Goal: Entertainment & Leisure: Consume media (video, audio)

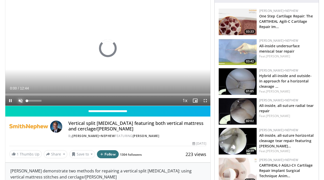
click at [22, 100] on span "Video Player" at bounding box center [20, 101] width 10 height 10
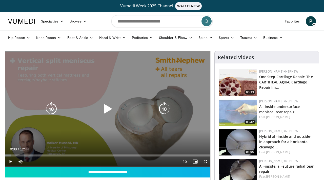
click at [102, 105] on icon "Video Player" at bounding box center [108, 109] width 14 height 14
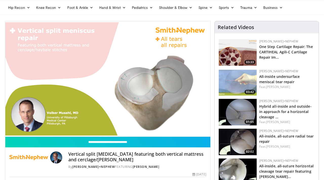
scroll to position [30, 0]
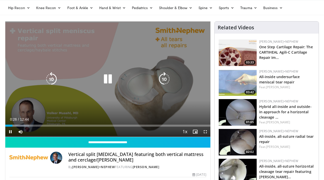
click at [110, 79] on icon "Video Player" at bounding box center [108, 79] width 14 height 14
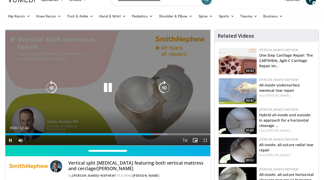
scroll to position [26, 0]
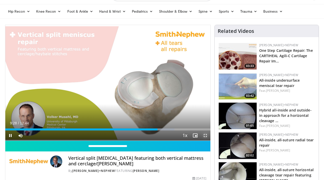
click at [206, 135] on span "Video Player" at bounding box center [205, 136] width 10 height 10
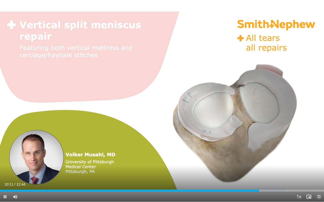
click at [320, 180] on span "Video Player" at bounding box center [319, 197] width 10 height 10
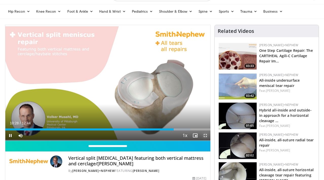
click at [205, 137] on span "Video Player" at bounding box center [205, 136] width 10 height 10
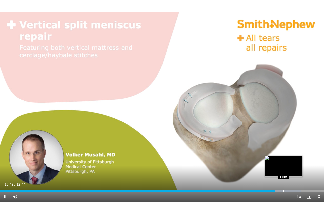
click at [283, 180] on div "Progress Bar" at bounding box center [283, 191] width 1 height 2
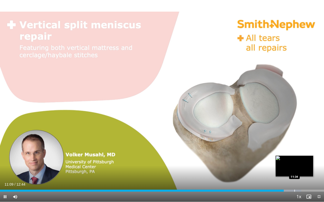
click at [294, 180] on div "Progress Bar" at bounding box center [286, 191] width 30 height 2
click at [292, 180] on div "Loaded : 99.50% 11:40 11:30" at bounding box center [162, 189] width 324 height 5
click at [304, 180] on div "Loaded : 99.50% 11:31 11:57" at bounding box center [162, 189] width 324 height 5
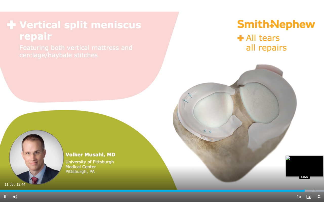
click at [313, 180] on div "Loaded : 100.00% 11:59 12:20" at bounding box center [162, 189] width 324 height 5
click at [308, 180] on div "Loaded : 100.00% 12:23 12:08" at bounding box center [162, 189] width 324 height 5
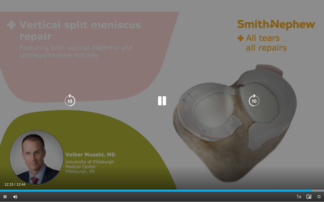
click at [158, 108] on icon "Video Player" at bounding box center [162, 101] width 14 height 14
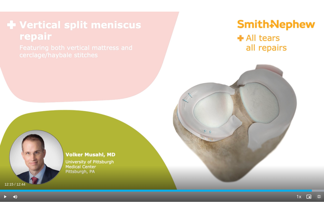
click at [320, 180] on span "Video Player" at bounding box center [319, 197] width 10 height 10
